Goal: Information Seeking & Learning: Learn about a topic

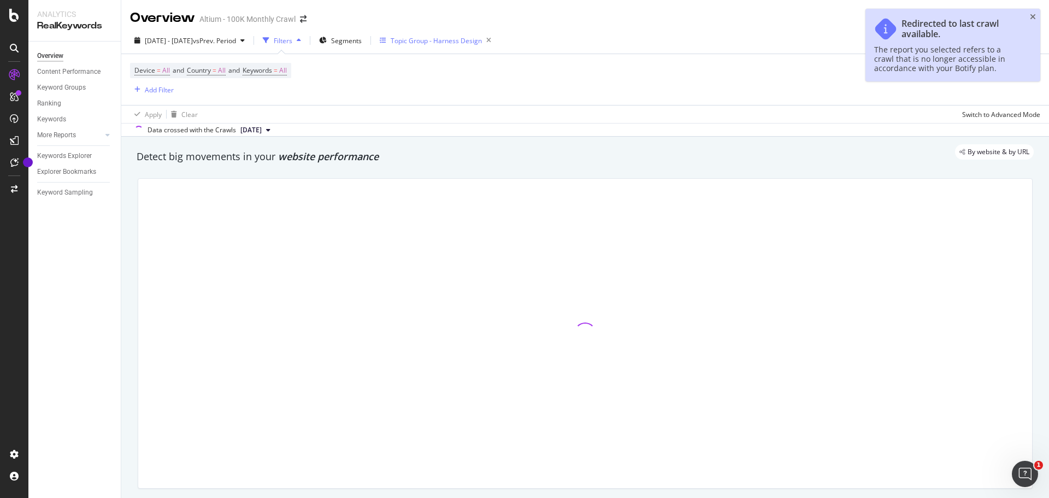
click at [463, 42] on div "Topic Group - Harness Design" at bounding box center [436, 40] width 91 height 9
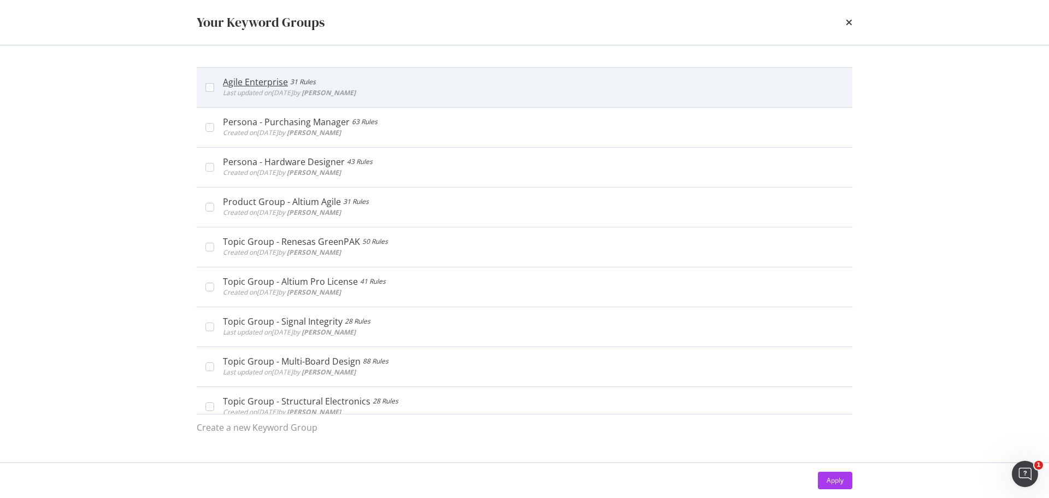
click at [489, 75] on div "Agile Enterprise 31 Rules Last updated on [DATE] by [PERSON_NAME]" at bounding box center [524, 87] width 655 height 40
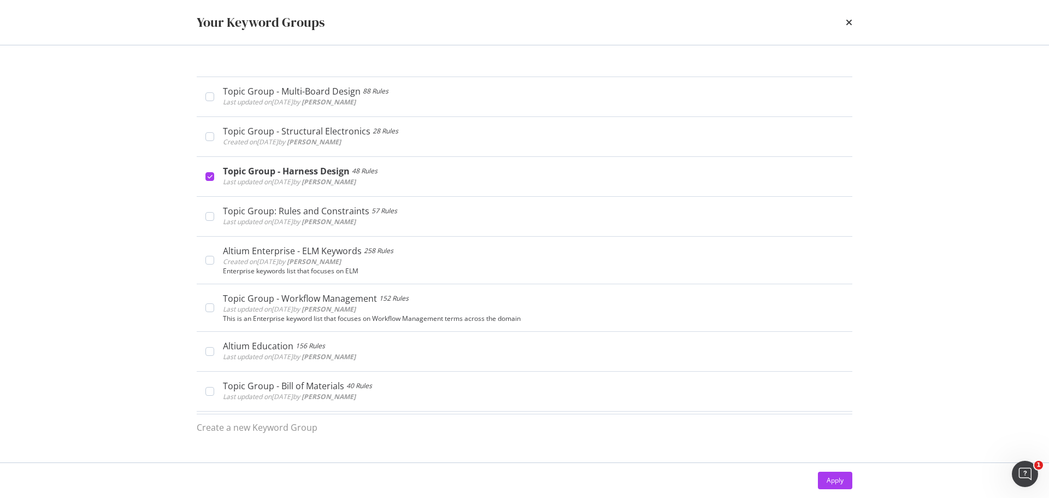
scroll to position [273, 0]
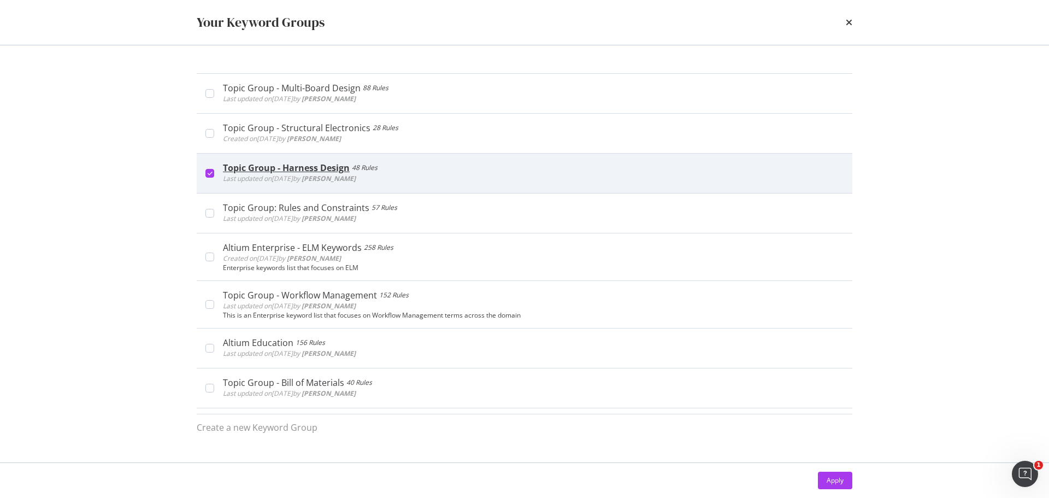
click at [490, 159] on div "Topic Group - Harness Design 48 Rules Last updated on [DATE] by [PERSON_NAME]" at bounding box center [524, 173] width 655 height 40
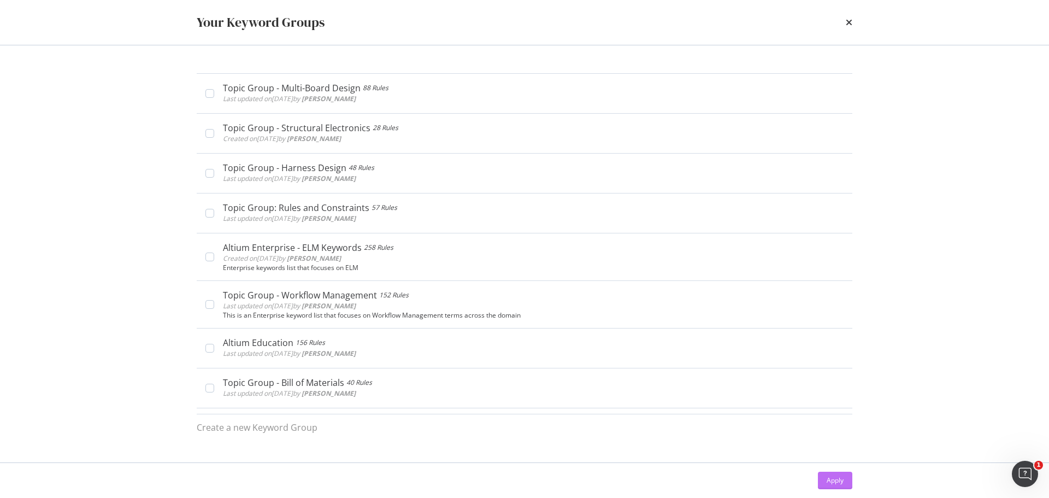
click at [824, 480] on button "Apply" at bounding box center [835, 479] width 34 height 17
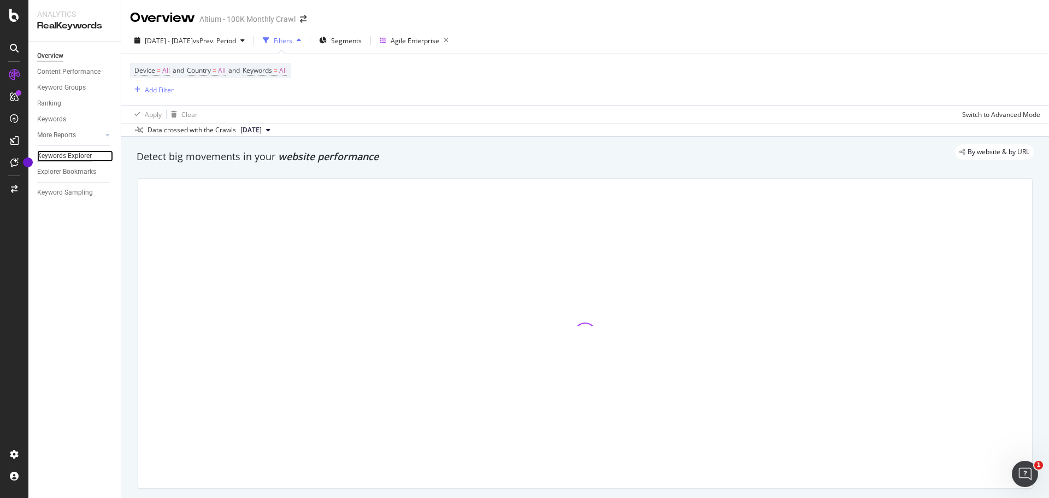
click at [78, 155] on div "Keywords Explorer" at bounding box center [64, 155] width 55 height 11
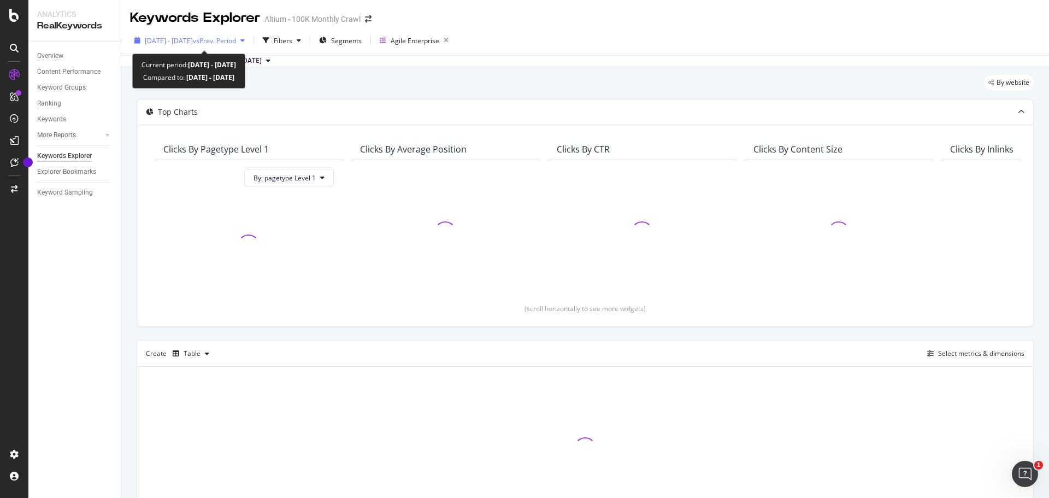
click at [236, 36] on span "vs Prev. Period" at bounding box center [214, 40] width 43 height 9
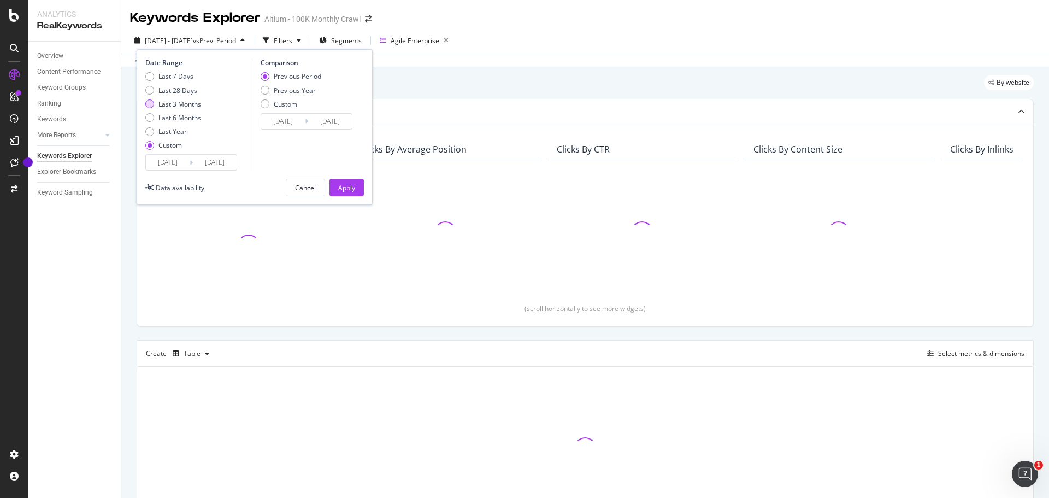
click at [176, 99] on div "Last 3 Months" at bounding box center [179, 103] width 43 height 9
type input "[DATE]"
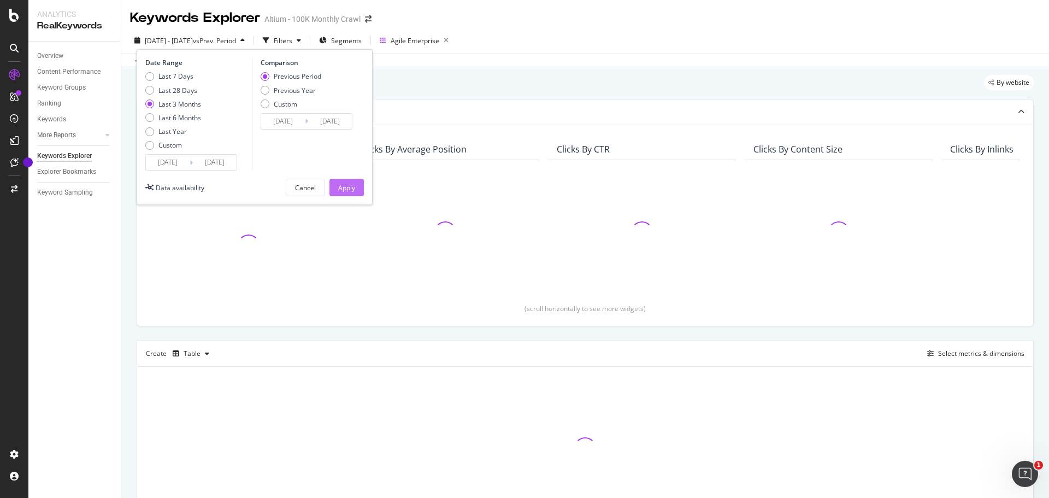
click at [341, 187] on div "Apply" at bounding box center [346, 187] width 17 height 9
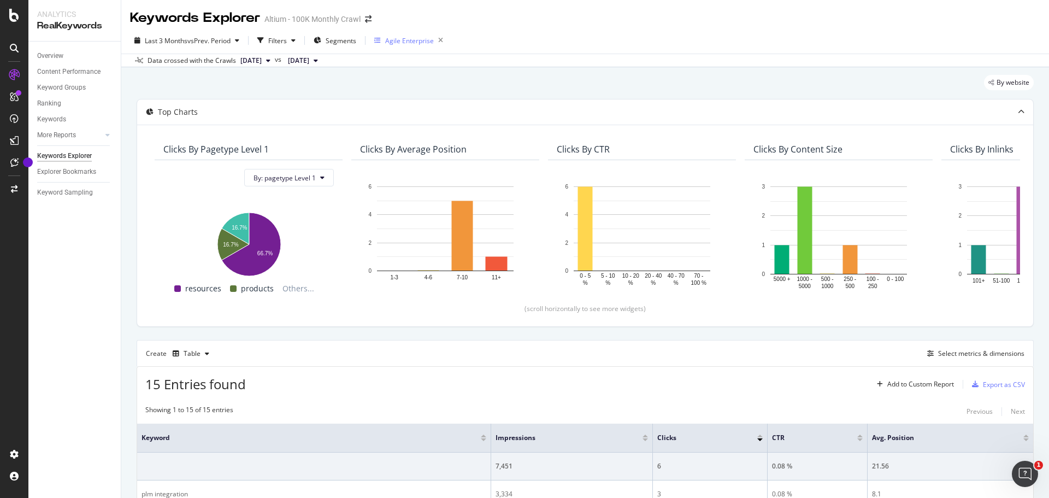
click at [406, 33] on div "Agile Enterprise" at bounding box center [410, 40] width 73 height 15
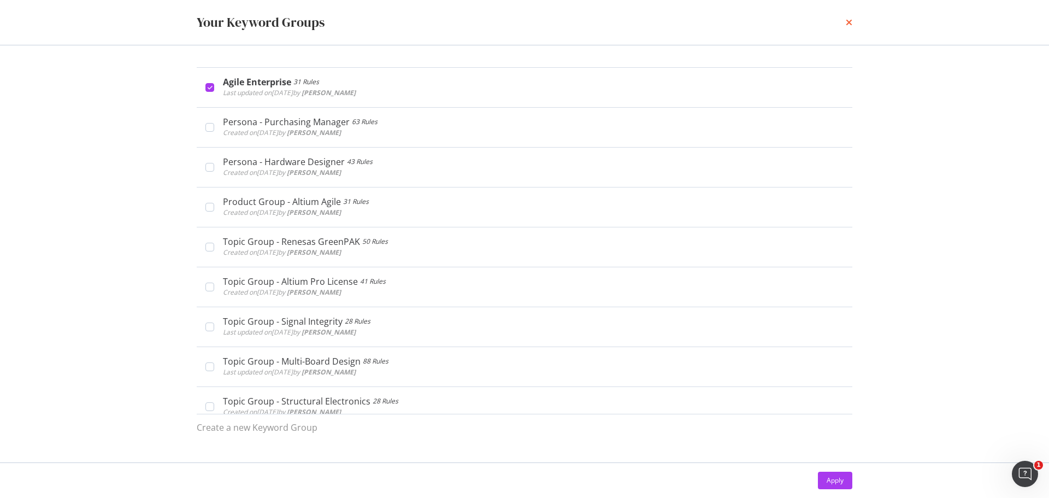
click at [850, 20] on icon "times" at bounding box center [848, 22] width 7 height 9
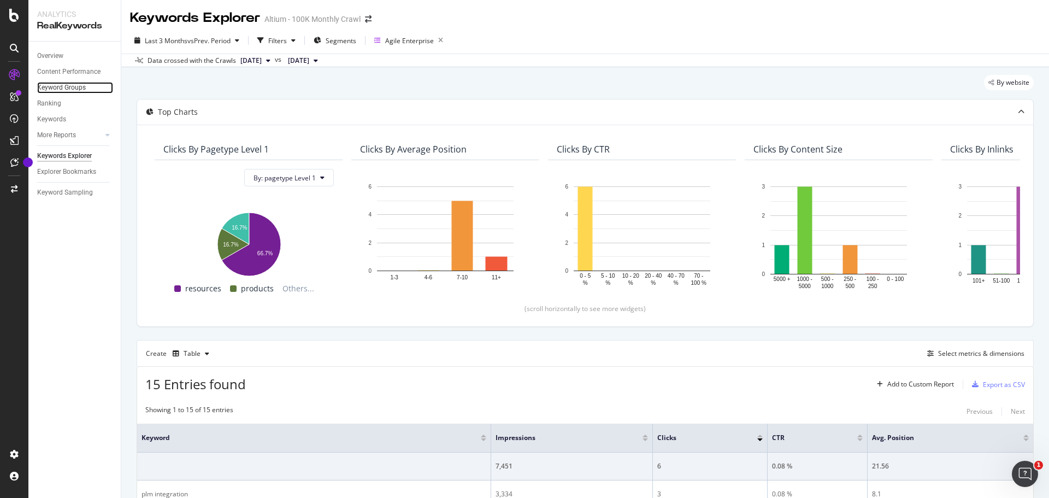
click at [90, 86] on link "Keyword Groups" at bounding box center [75, 87] width 76 height 11
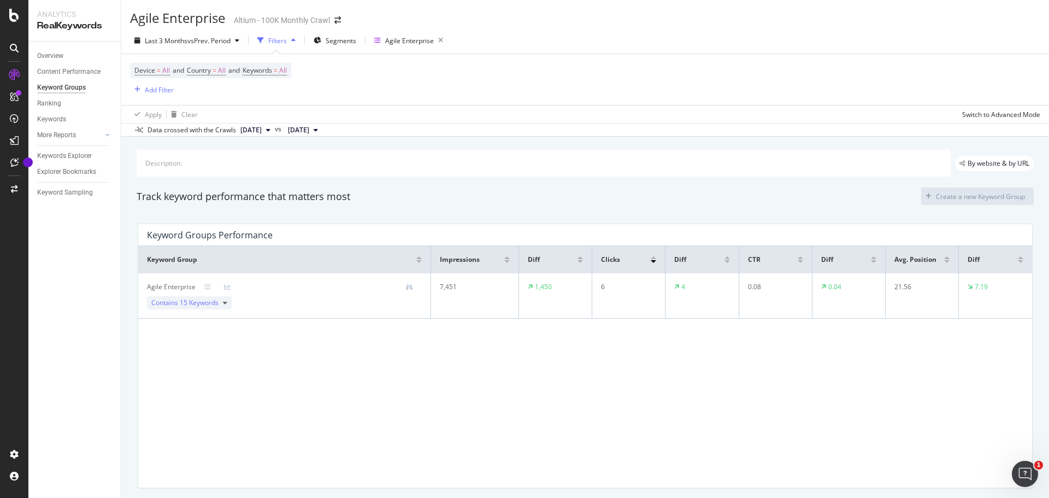
click at [275, 127] on button "[DATE]" at bounding box center [255, 129] width 39 height 13
click at [51, 114] on div "Keywords" at bounding box center [51, 119] width 29 height 11
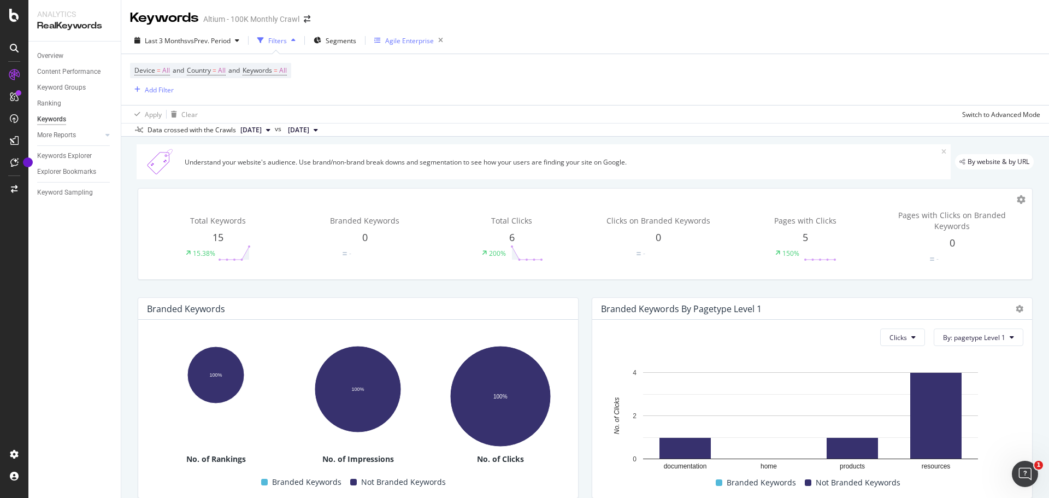
click at [405, 47] on div "Agile Enterprise" at bounding box center [410, 40] width 73 height 15
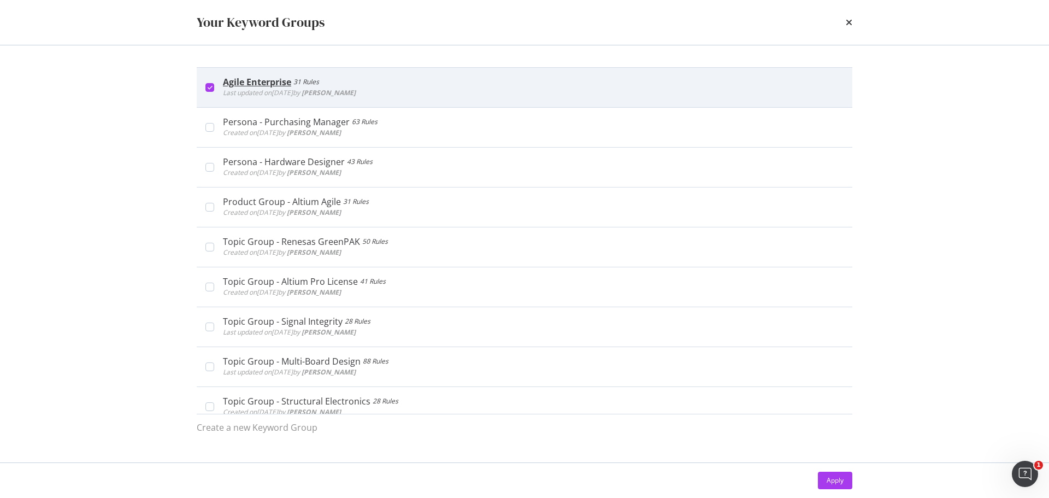
click at [284, 82] on div "Agile Enterprise" at bounding box center [257, 81] width 68 height 11
click at [284, 82] on div "Agile Enterprise" at bounding box center [255, 81] width 65 height 11
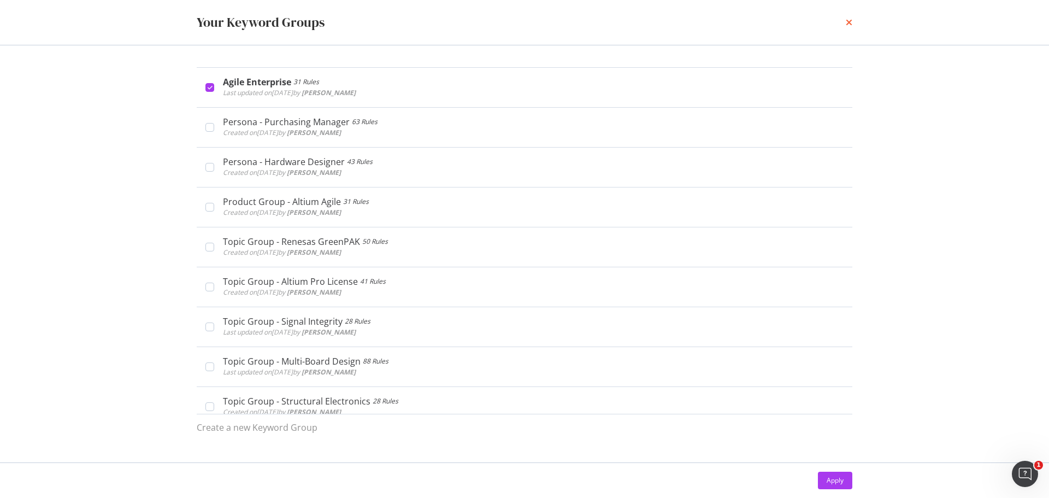
click at [849, 21] on icon "times" at bounding box center [848, 22] width 7 height 9
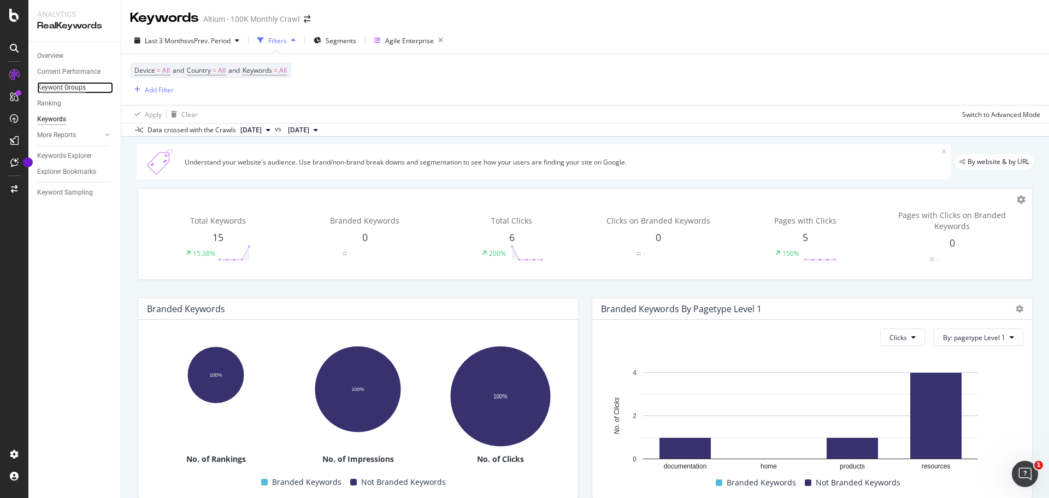
click at [84, 89] on div "Keyword Groups" at bounding box center [61, 87] width 49 height 11
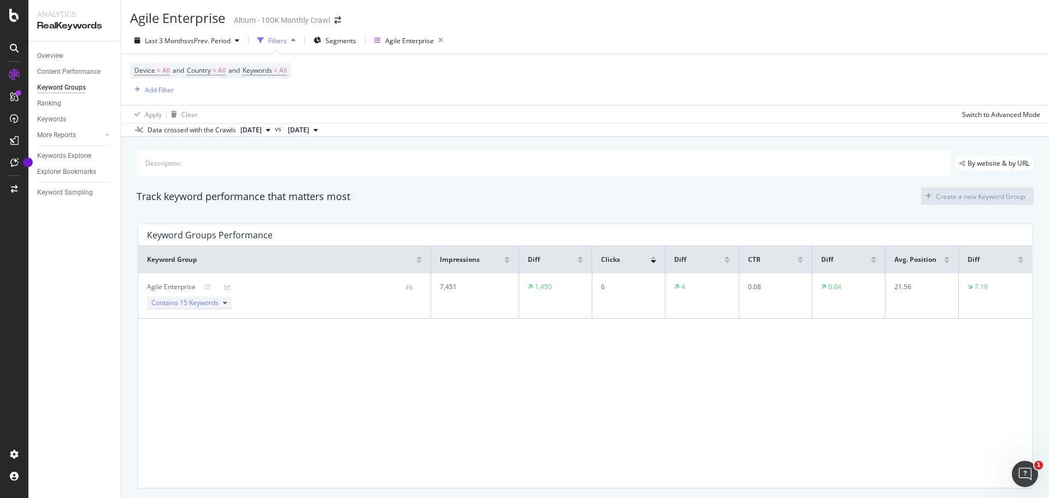
click at [202, 305] on span "15 Keywords" at bounding box center [199, 302] width 39 height 9
